Goal: Task Accomplishment & Management: Use online tool/utility

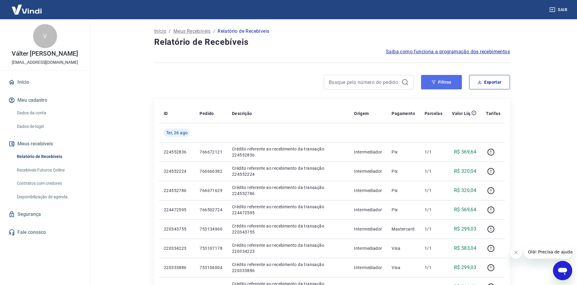
click at [439, 78] on button "Filtros" at bounding box center [441, 82] width 41 height 14
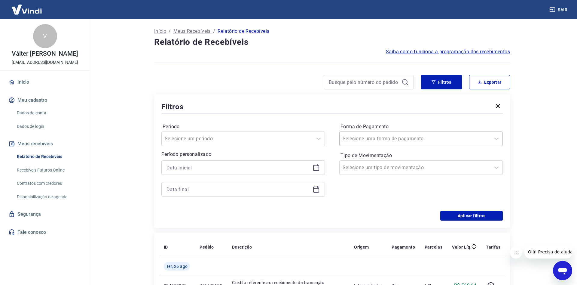
click at [356, 139] on input "Forma de Pagamento" at bounding box center [373, 138] width 61 height 7
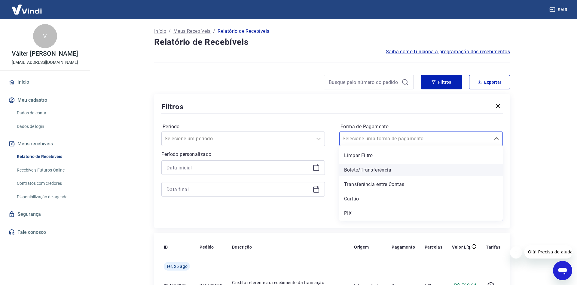
click at [360, 166] on div "Boleto/Transferência" at bounding box center [420, 170] width 163 height 12
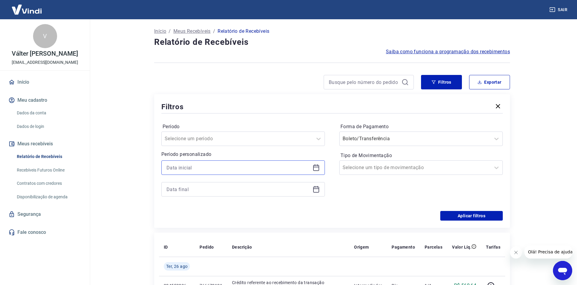
click at [207, 167] on input at bounding box center [238, 167] width 144 height 9
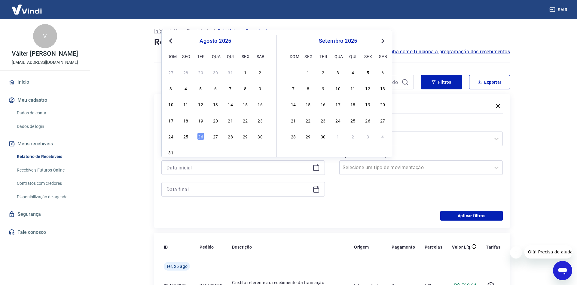
drag, startPoint x: 245, startPoint y: 120, endPoint x: 200, endPoint y: 131, distance: 47.0
click at [245, 120] on div "22" at bounding box center [245, 120] width 7 height 7
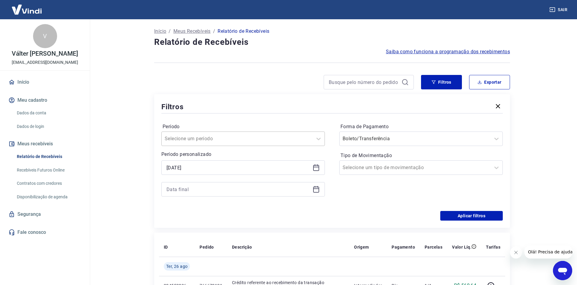
type input "[DATE]"
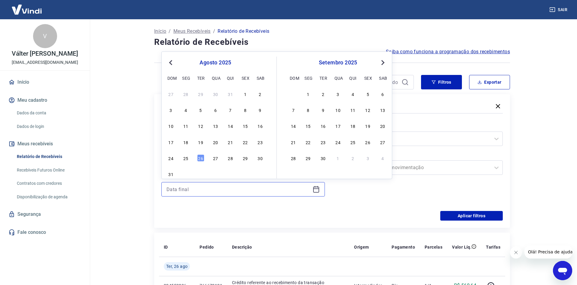
click at [182, 188] on input at bounding box center [238, 189] width 144 height 9
click at [185, 157] on div "25" at bounding box center [185, 157] width 7 height 7
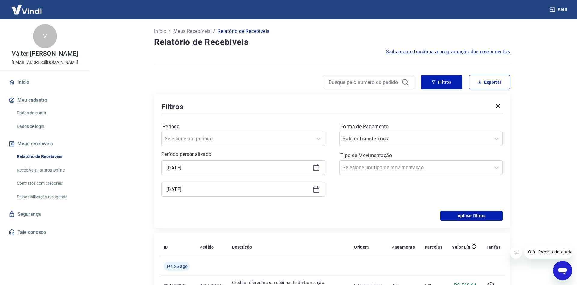
type input "[DATE]"
click at [458, 214] on button "Aplicar filtros" at bounding box center [471, 216] width 63 height 10
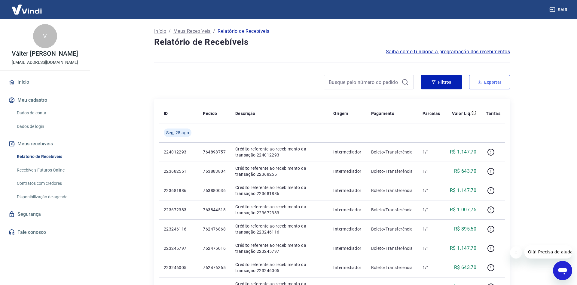
click at [493, 80] on button "Exportar" at bounding box center [489, 82] width 41 height 14
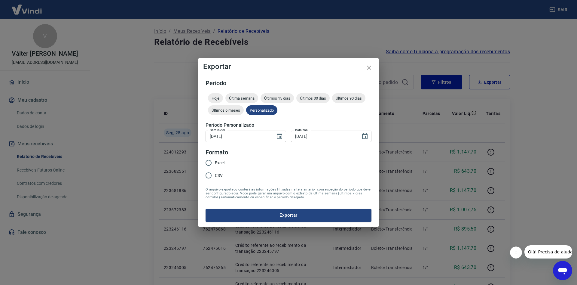
type input "[DATE]"
click at [218, 162] on span "Excel" at bounding box center [220, 163] width 10 height 6
click at [215, 162] on input "Excel" at bounding box center [208, 162] width 13 height 13
radio input "true"
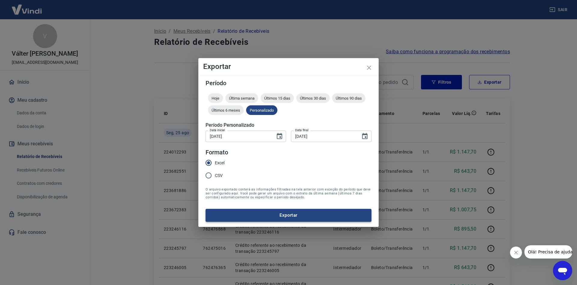
click at [289, 215] on button "Exportar" at bounding box center [289, 215] width 166 height 13
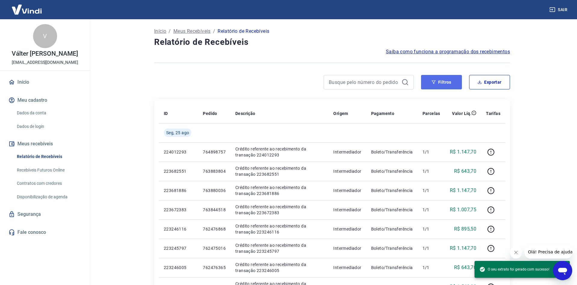
click at [435, 82] on icon "button" at bounding box center [434, 82] width 4 height 4
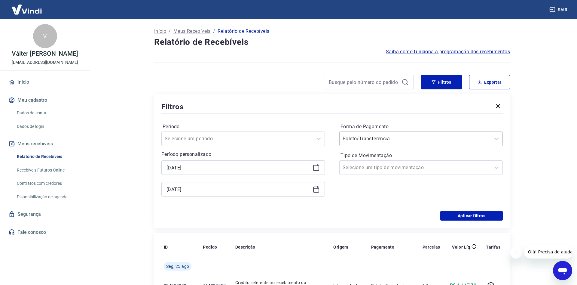
click at [372, 143] on div "Boleto/Transferência" at bounding box center [415, 138] width 151 height 11
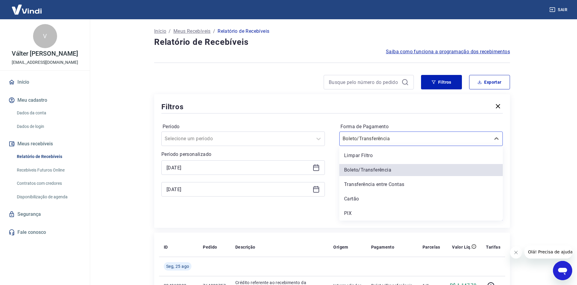
drag, startPoint x: 350, startPoint y: 213, endPoint x: 347, endPoint y: 211, distance: 3.8
click at [349, 213] on div "PIX" at bounding box center [420, 213] width 163 height 12
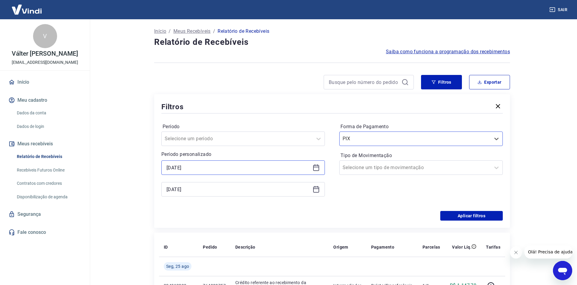
click at [206, 166] on input "[DATE]" at bounding box center [238, 167] width 144 height 9
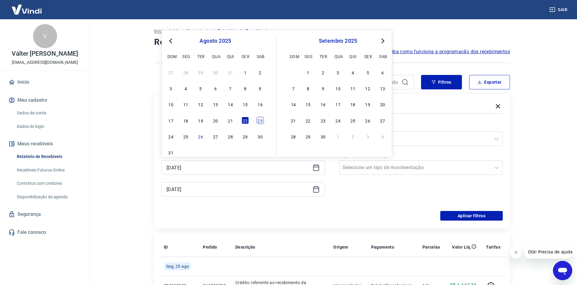
click at [259, 119] on div "23" at bounding box center [260, 120] width 7 height 7
type input "[DATE]"
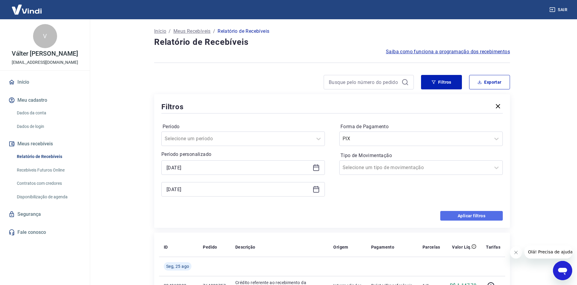
click at [456, 217] on button "Aplicar filtros" at bounding box center [471, 216] width 63 height 10
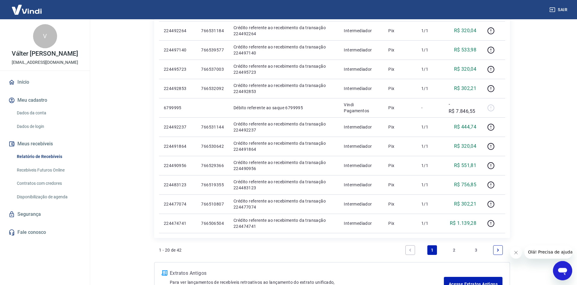
scroll to position [307, 0]
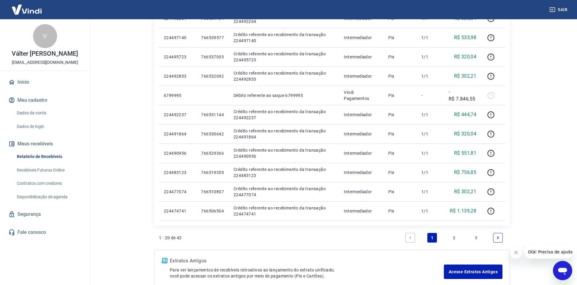
click at [455, 239] on link "2" at bounding box center [454, 238] width 10 height 10
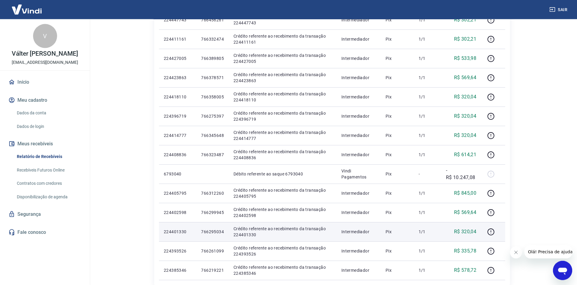
scroll to position [341, 0]
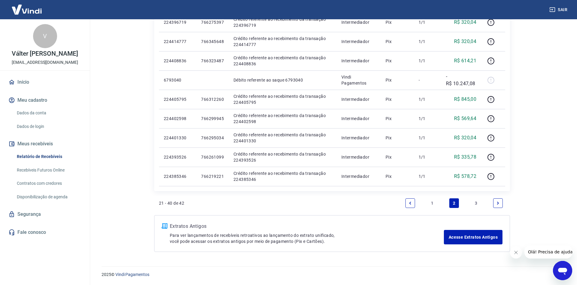
click at [475, 204] on link "3" at bounding box center [476, 203] width 10 height 10
